Goal: Find specific page/section

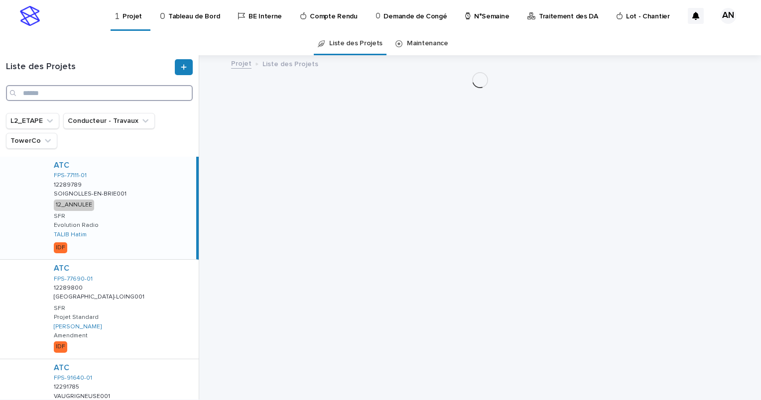
click at [95, 98] on input "Search" at bounding box center [99, 93] width 187 height 16
paste input "**********"
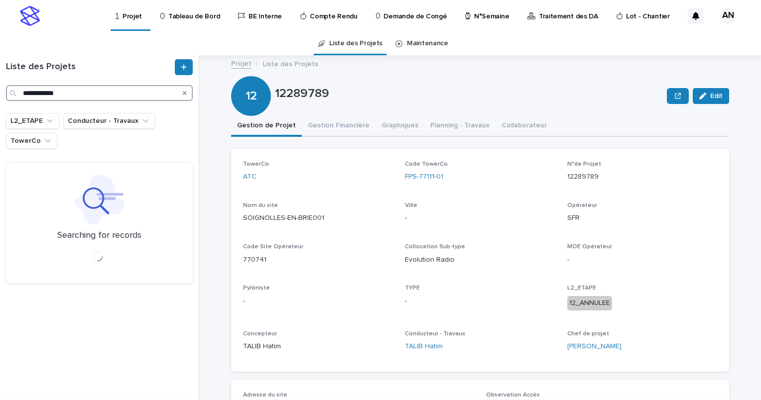
type input "**********"
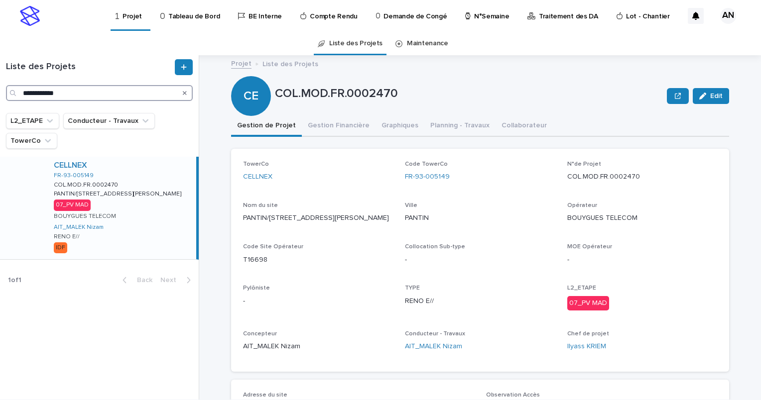
scroll to position [50, 0]
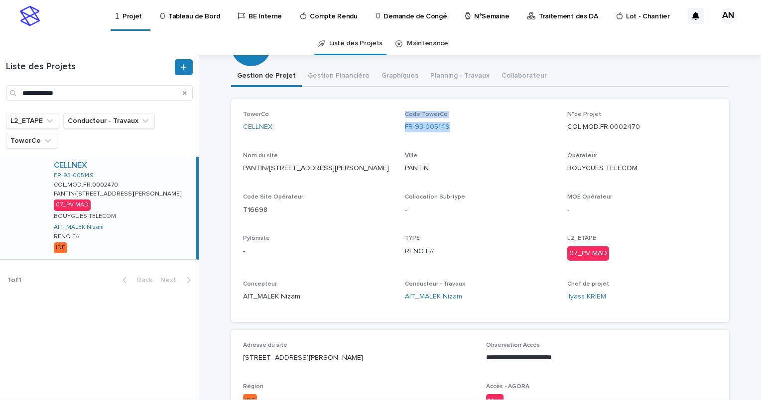
drag, startPoint x: 448, startPoint y: 124, endPoint x: 394, endPoint y: 131, distance: 55.4
click at [394, 131] on div "TowerCo CELLNEX Code TowerCo FR-93-005149 N°de Projet COL.MOD.FR.0002470 Nom du…" at bounding box center [480, 210] width 474 height 199
click at [457, 136] on div "Code TowerCo FR-93-005149" at bounding box center [480, 125] width 150 height 29
click at [462, 139] on div "Code TowerCo FR-93-005149" at bounding box center [480, 125] width 150 height 29
click at [466, 158] on p "Ville" at bounding box center [480, 155] width 150 height 7
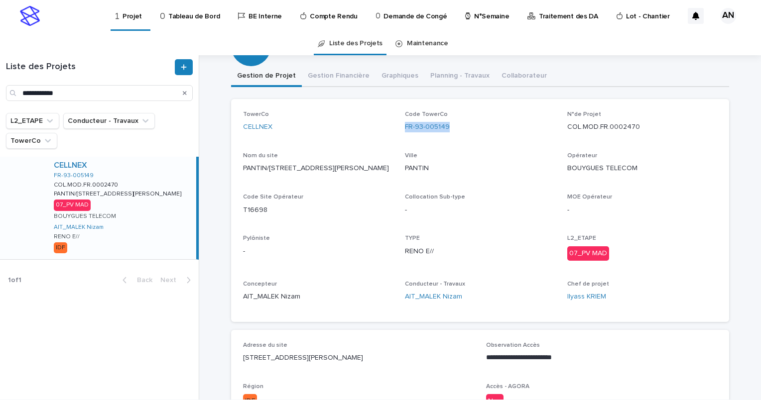
drag, startPoint x: 446, startPoint y: 130, endPoint x: 400, endPoint y: 136, distance: 45.7
click at [400, 136] on div "TowerCo CELLNEX Code TowerCo FR-93-005149 N°de Projet COL.MOD.FR.0002470 Nom du…" at bounding box center [480, 210] width 474 height 199
copy link "FR-93-005149"
